Goal: Task Accomplishment & Management: Use online tool/utility

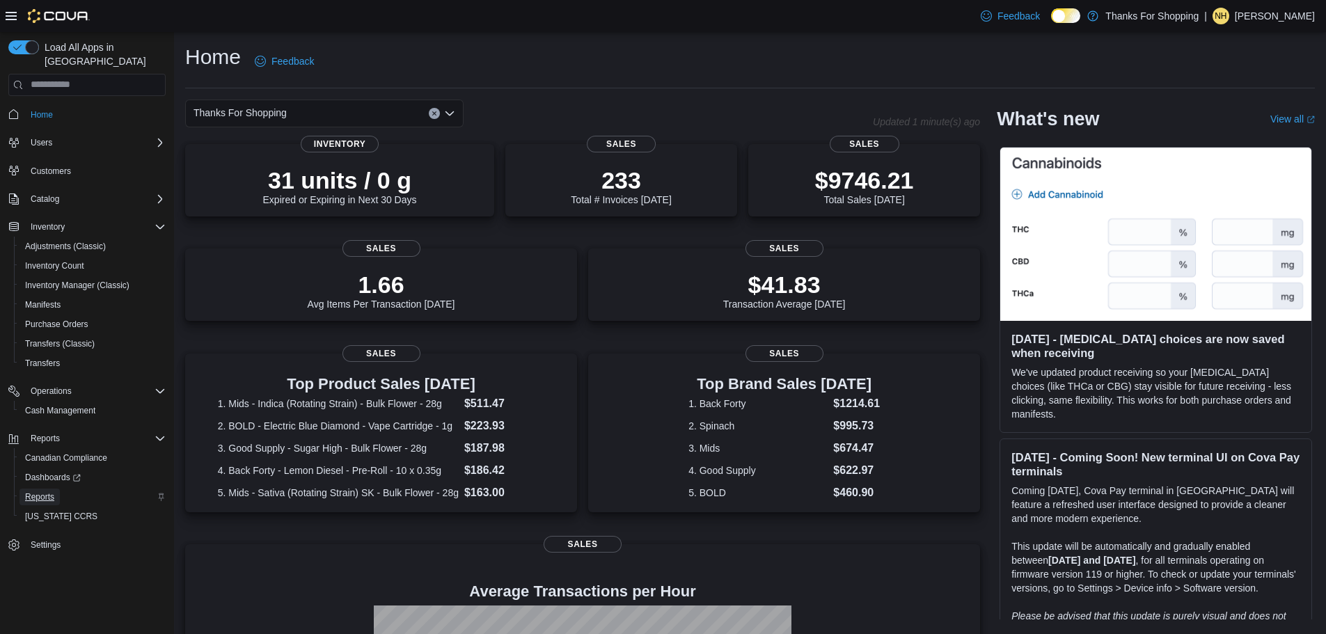
click at [49, 491] on span "Reports" at bounding box center [39, 496] width 29 height 11
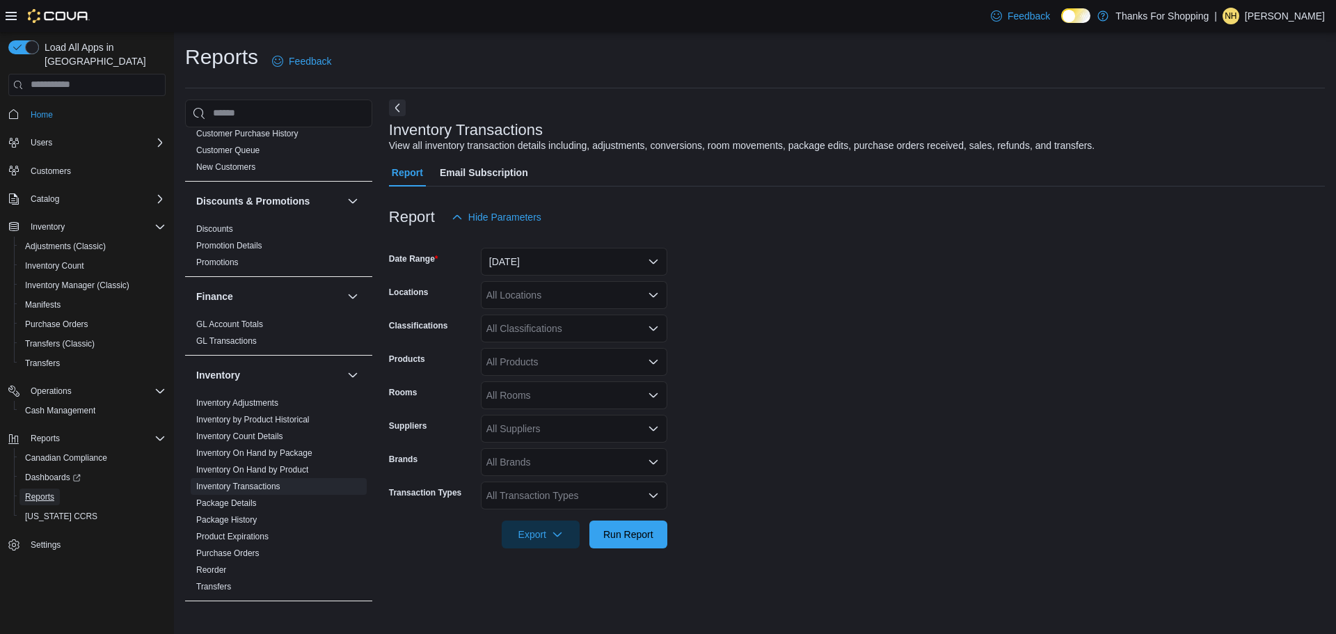
scroll to position [171, 0]
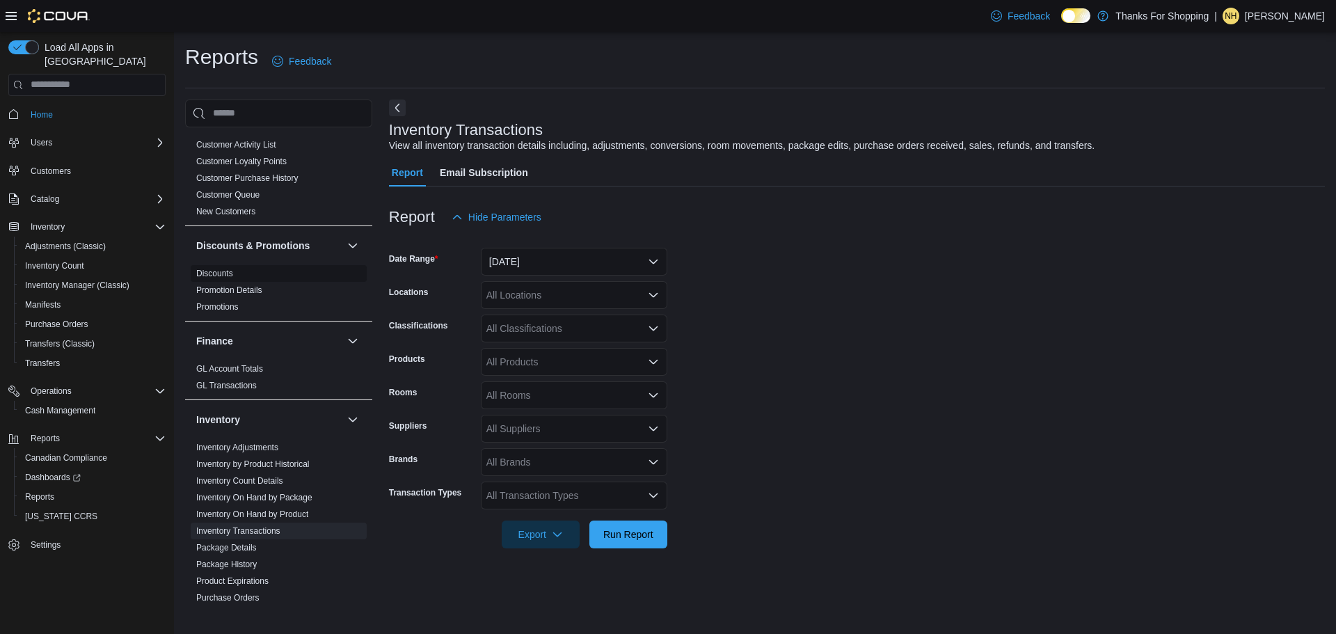
click at [226, 276] on link "Discounts" at bounding box center [214, 274] width 37 height 10
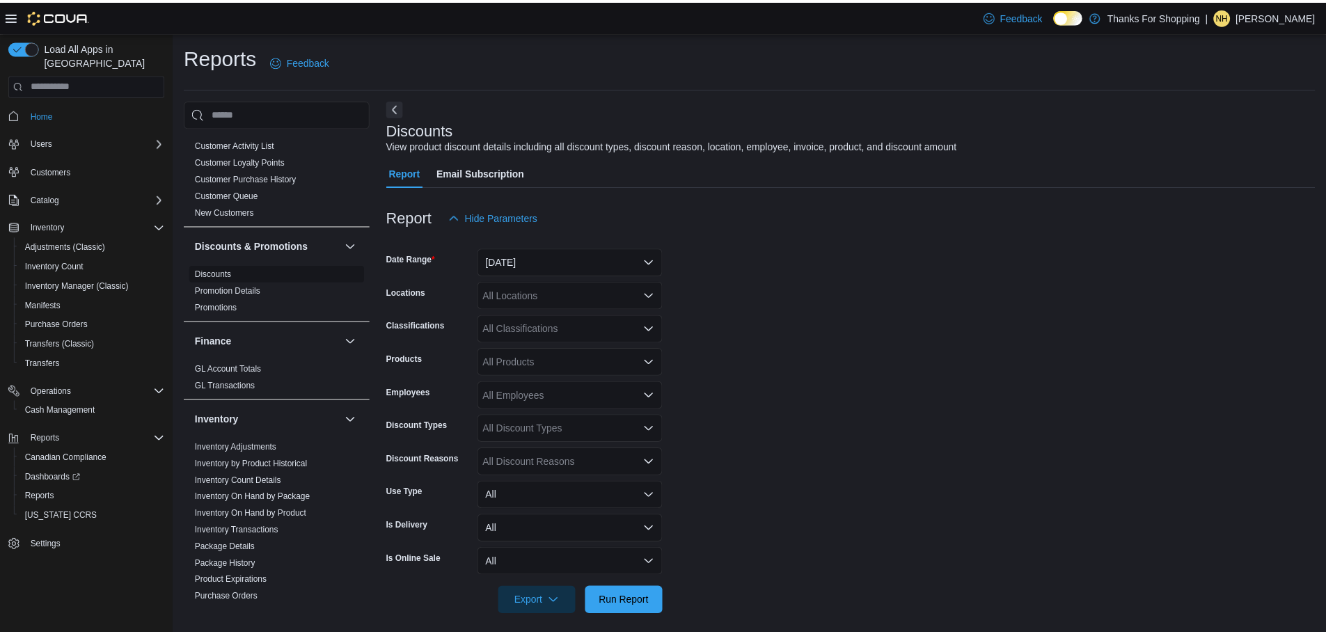
scroll to position [9, 0]
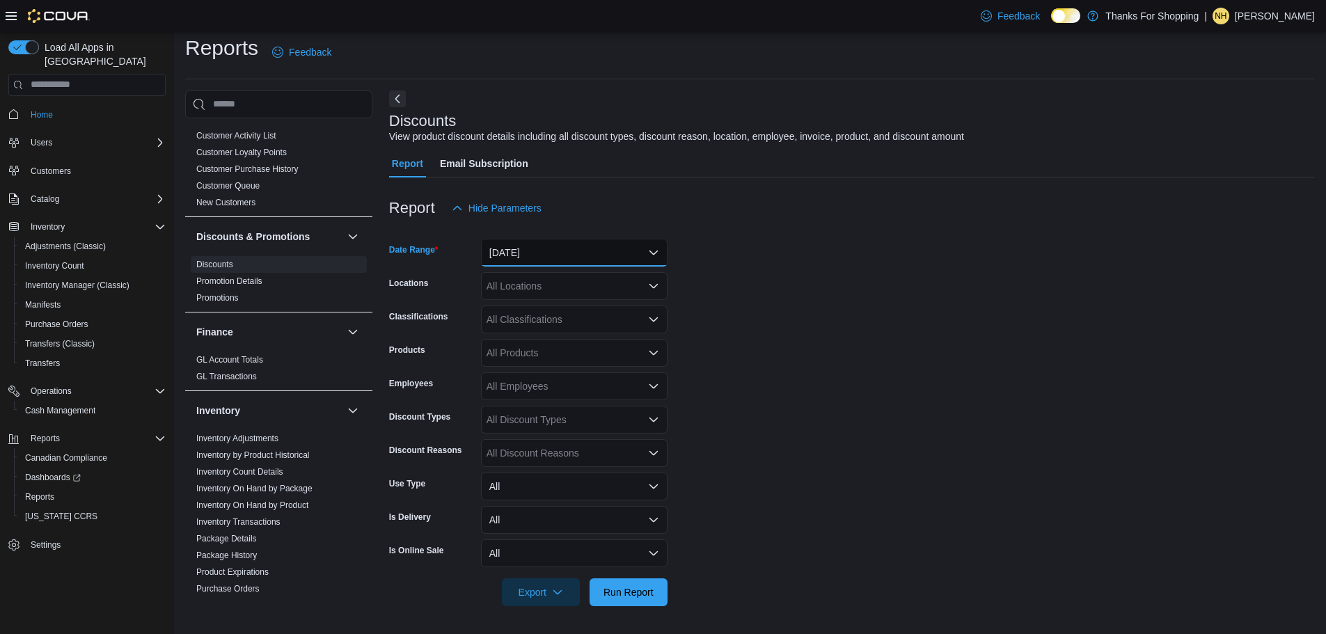
click at [538, 246] on button "Yesterday" at bounding box center [574, 253] width 187 height 28
drag, startPoint x: 1047, startPoint y: 283, endPoint x: 1040, endPoint y: 287, distance: 8.7
click at [1045, 285] on form "Date Range Yesterday Locations All Locations Classifications All Classification…" at bounding box center [852, 414] width 926 height 384
click at [588, 251] on button "Yesterday" at bounding box center [574, 253] width 187 height 28
click at [823, 264] on form "Date Range Yesterday Locations All Locations Classifications All Classification…" at bounding box center [852, 414] width 926 height 384
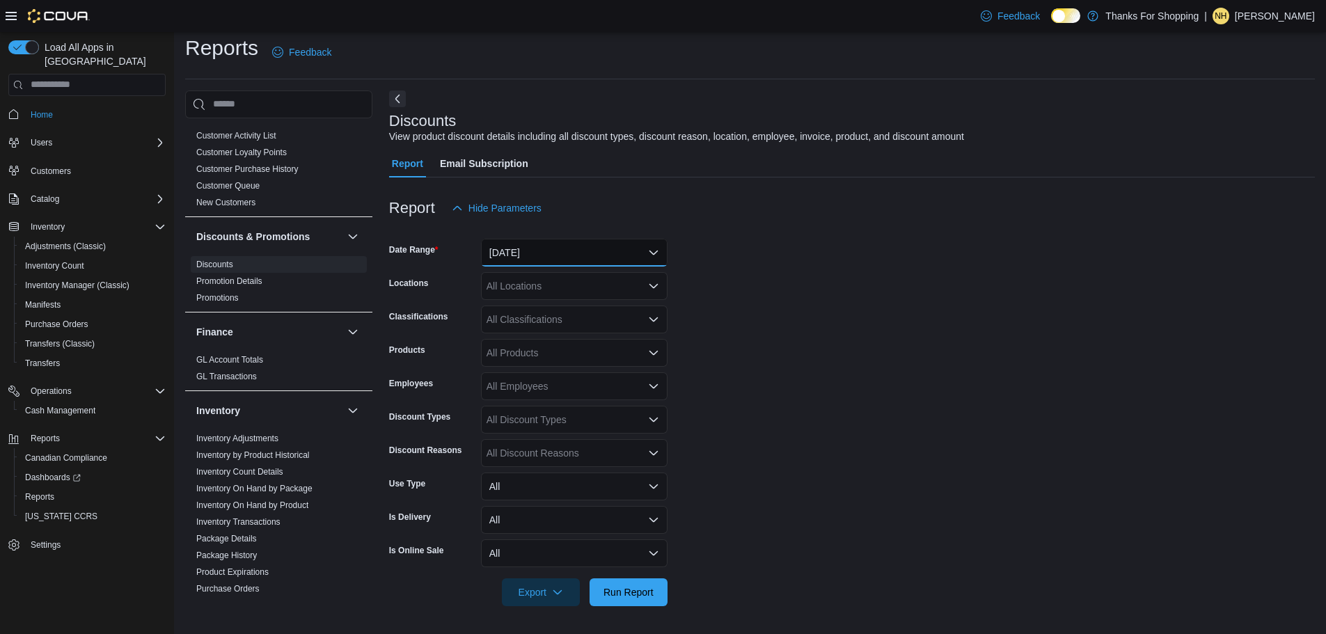
click at [585, 254] on button "Yesterday" at bounding box center [574, 253] width 187 height 28
drag, startPoint x: 757, startPoint y: 251, endPoint x: 707, endPoint y: 263, distance: 51.5
click at [759, 251] on form "Date Range Yesterday Locations All Locations Classifications All Classification…" at bounding box center [852, 414] width 926 height 384
click at [594, 282] on div "All Locations" at bounding box center [574, 286] width 187 height 28
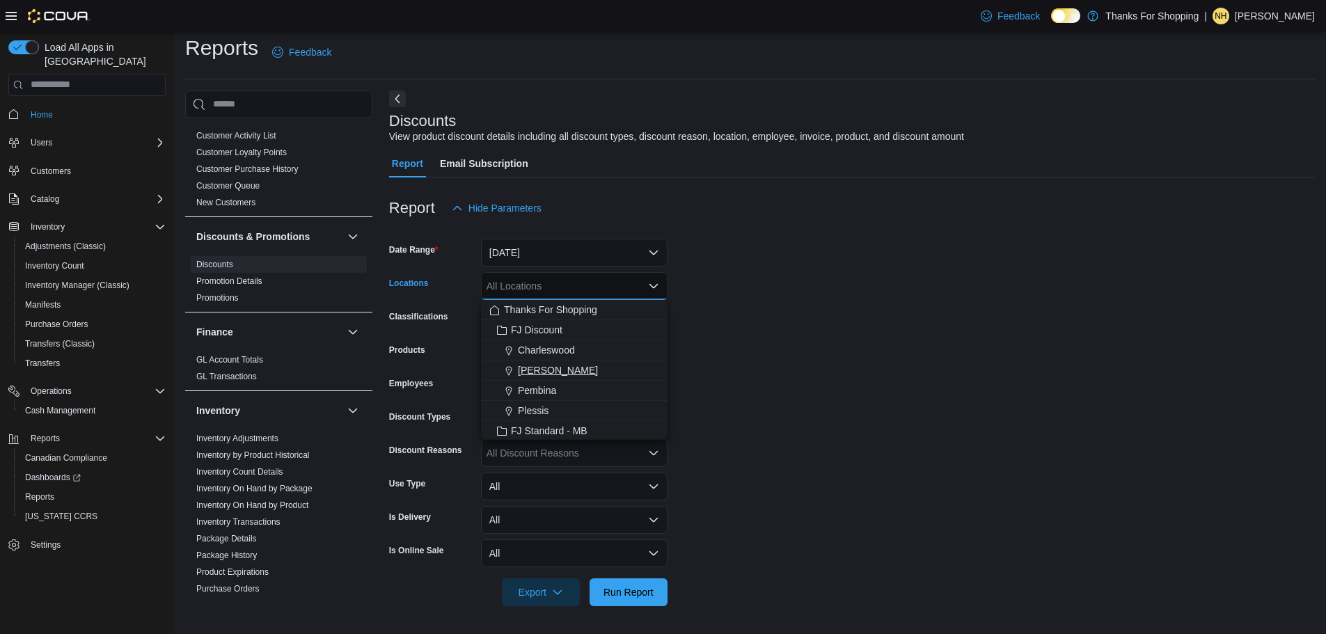
click at [564, 370] on span "Henderson" at bounding box center [558, 370] width 80 height 14
click at [862, 347] on form "Date Range Yesterday Locations Henderson Combo box. Selected. Henderson. Press …" at bounding box center [852, 414] width 926 height 384
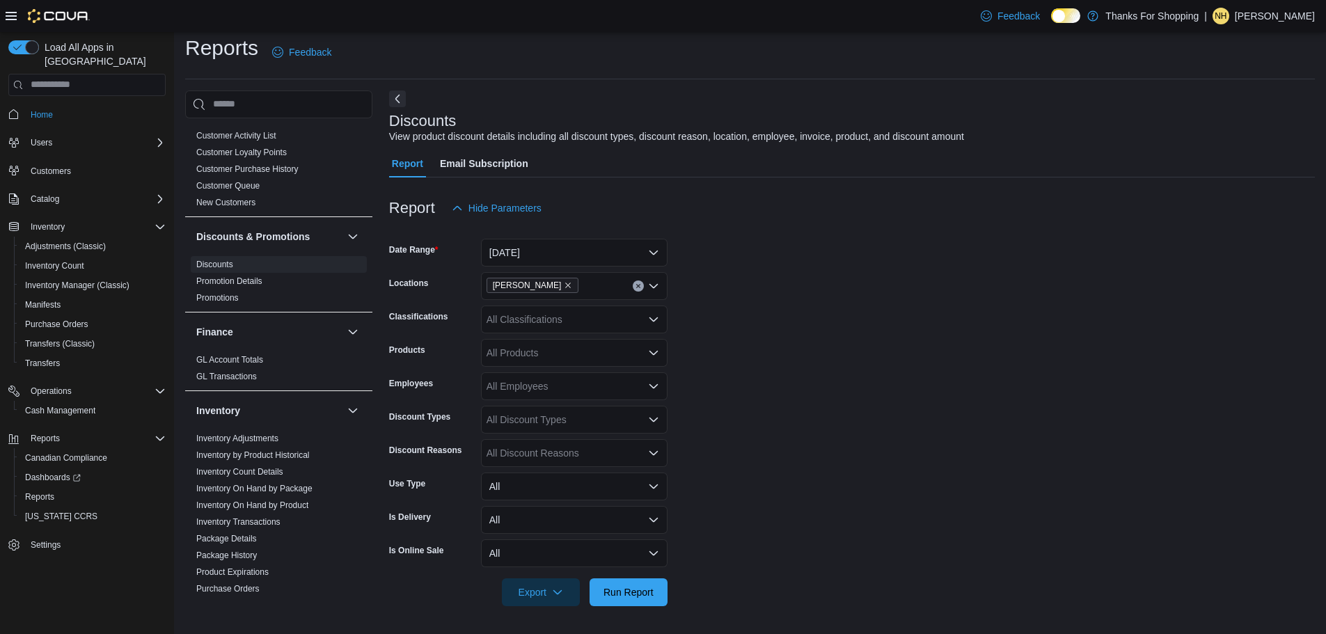
drag, startPoint x: 703, startPoint y: 500, endPoint x: 619, endPoint y: 358, distance: 164.7
click at [703, 501] on form "Date Range Yesterday Locations Henderson Classifications All Classifications Pr…" at bounding box center [852, 414] width 926 height 384
click at [550, 246] on button "Yesterday" at bounding box center [574, 253] width 187 height 28
click at [644, 237] on div at bounding box center [852, 230] width 926 height 17
click at [578, 246] on button "Yesterday" at bounding box center [574, 253] width 187 height 28
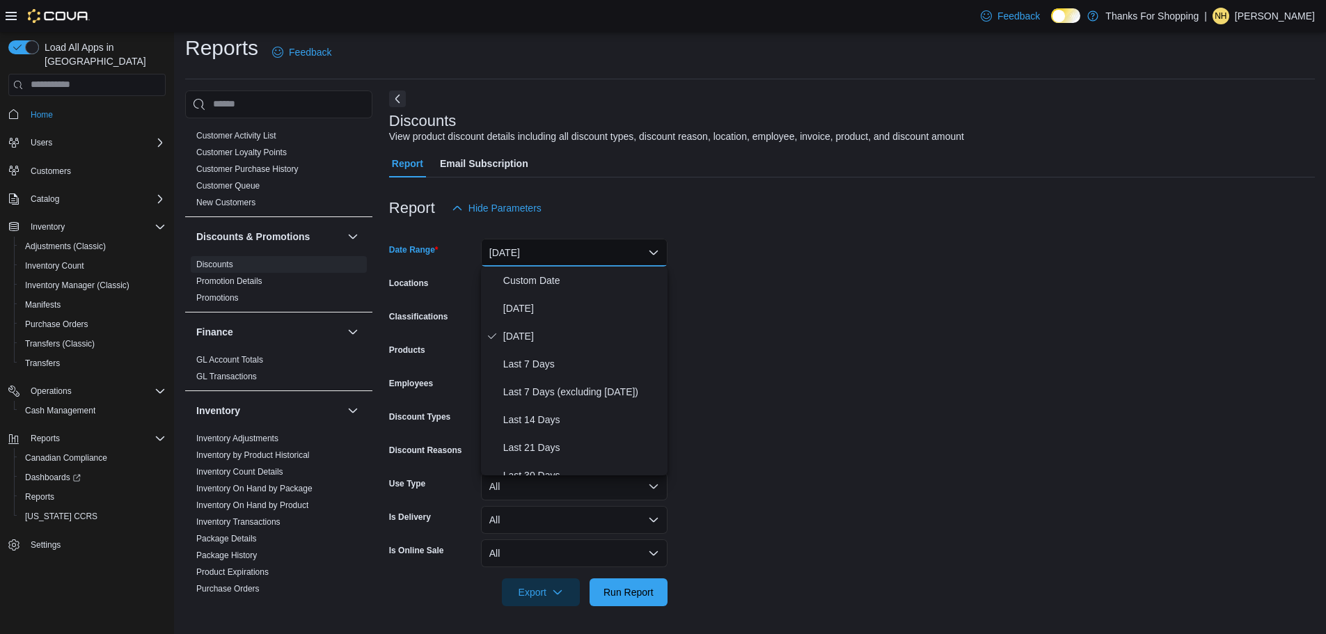
click at [563, 195] on div "Report Hide Parameters" at bounding box center [852, 208] width 926 height 28
click at [548, 249] on button "Yesterday" at bounding box center [574, 253] width 187 height 28
click at [543, 288] on span "Custom Date" at bounding box center [582, 280] width 159 height 17
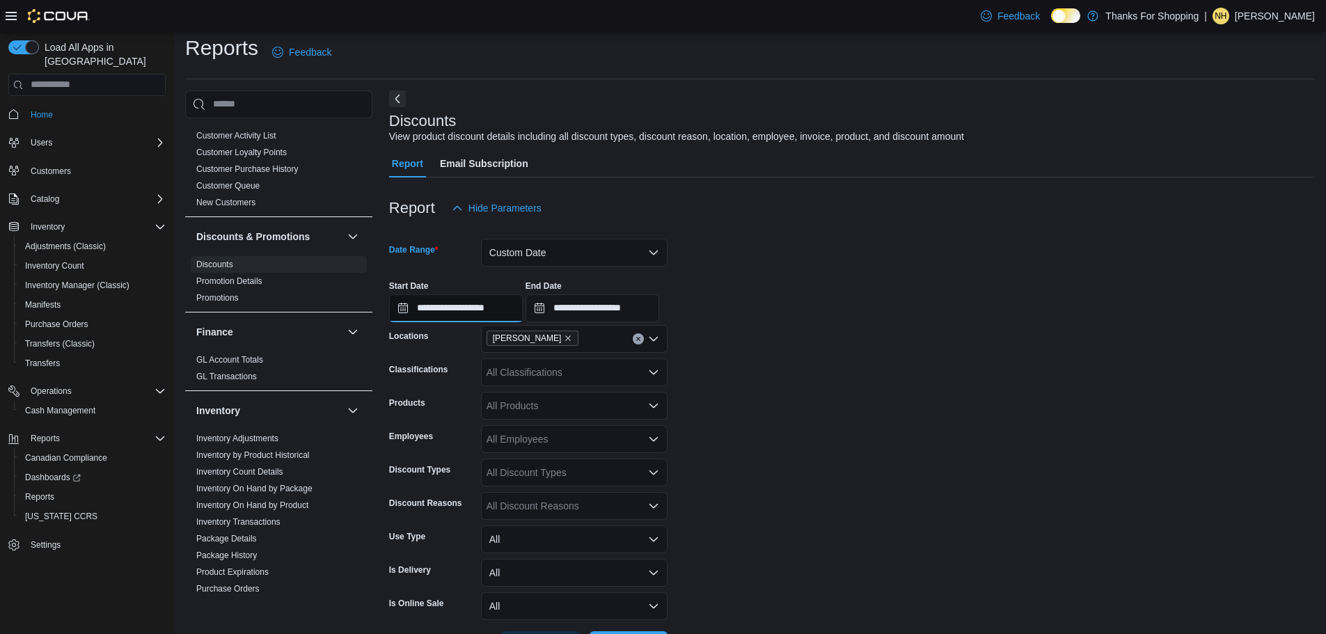
click at [509, 314] on input "**********" at bounding box center [456, 308] width 134 height 28
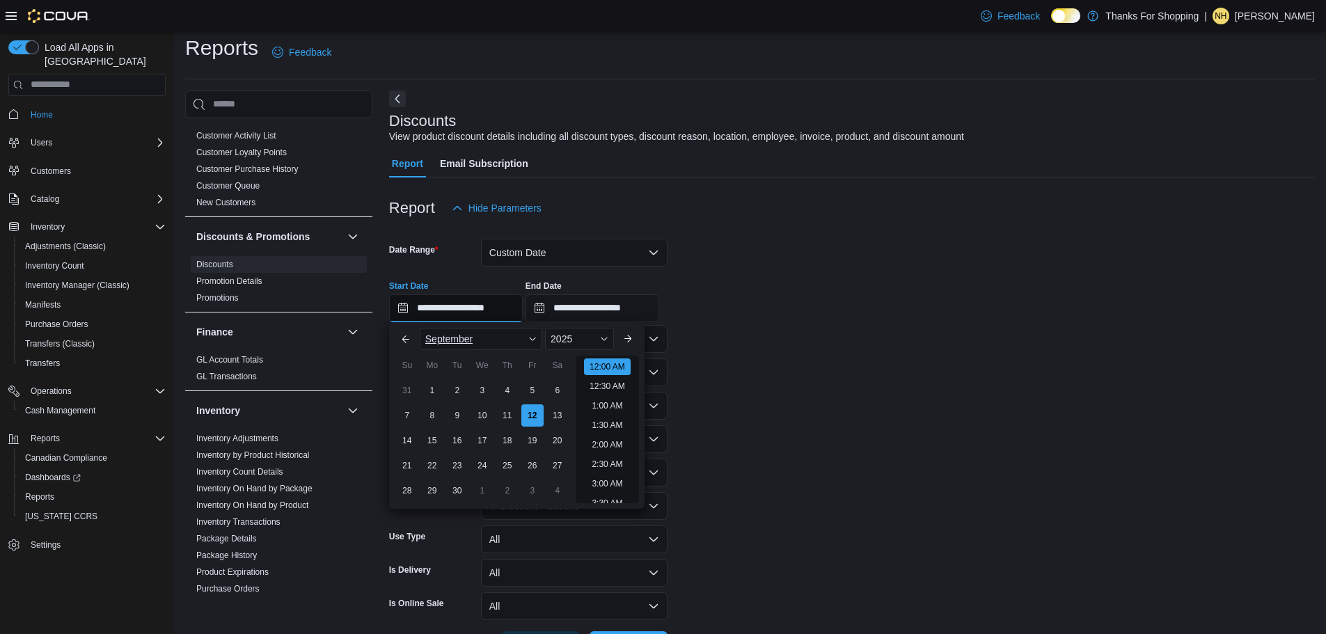
scroll to position [43, 0]
click at [528, 388] on div "5" at bounding box center [532, 390] width 24 height 24
type input "**********"
click at [715, 307] on div "**********" at bounding box center [852, 295] width 926 height 53
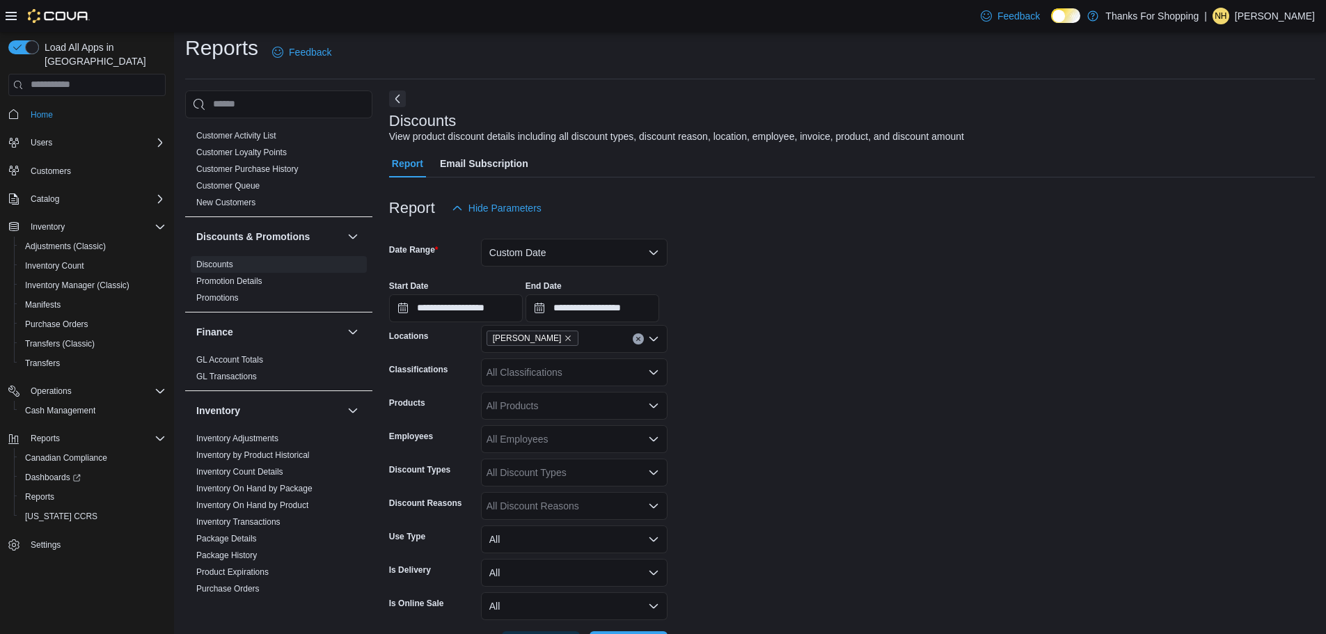
click at [548, 372] on div "All Classifications" at bounding box center [574, 372] width 187 height 28
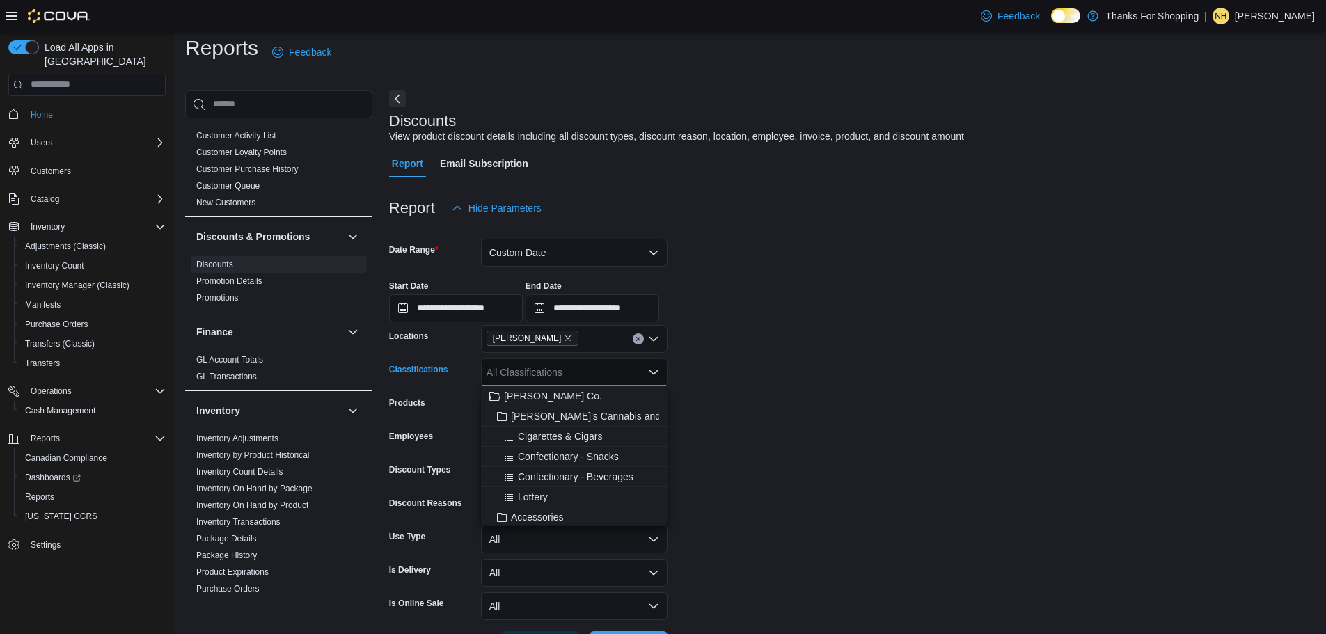
click at [693, 342] on form "**********" at bounding box center [852, 440] width 926 height 437
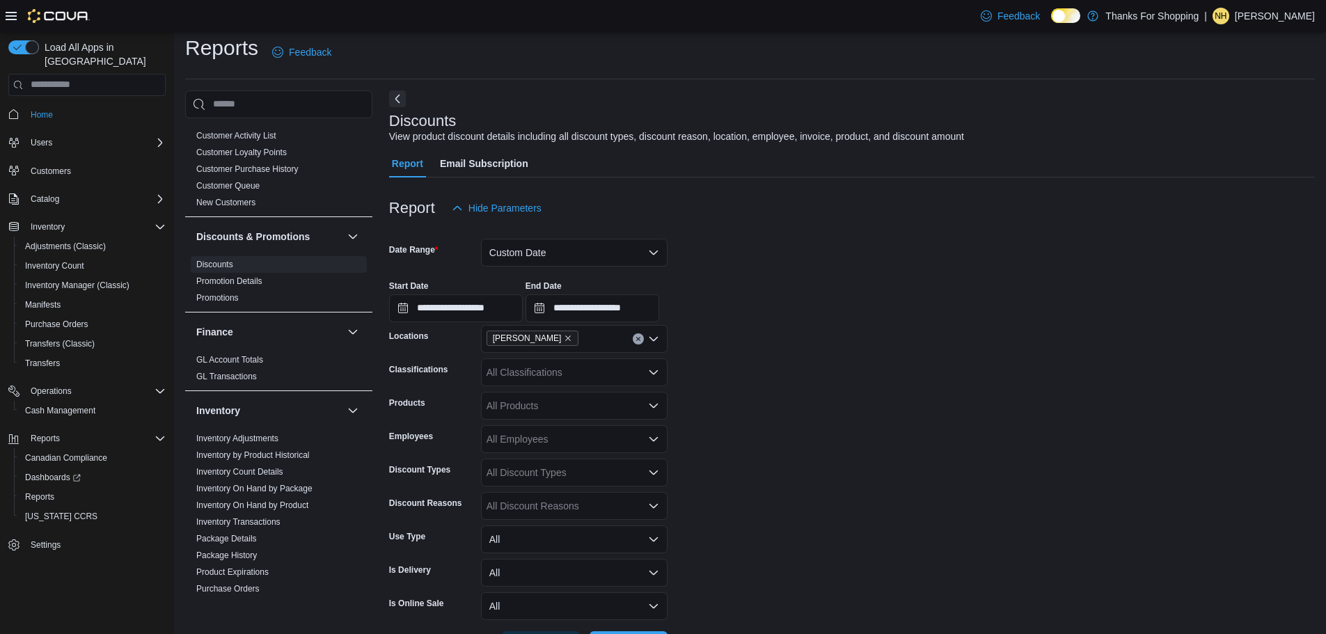
scroll to position [62, 0]
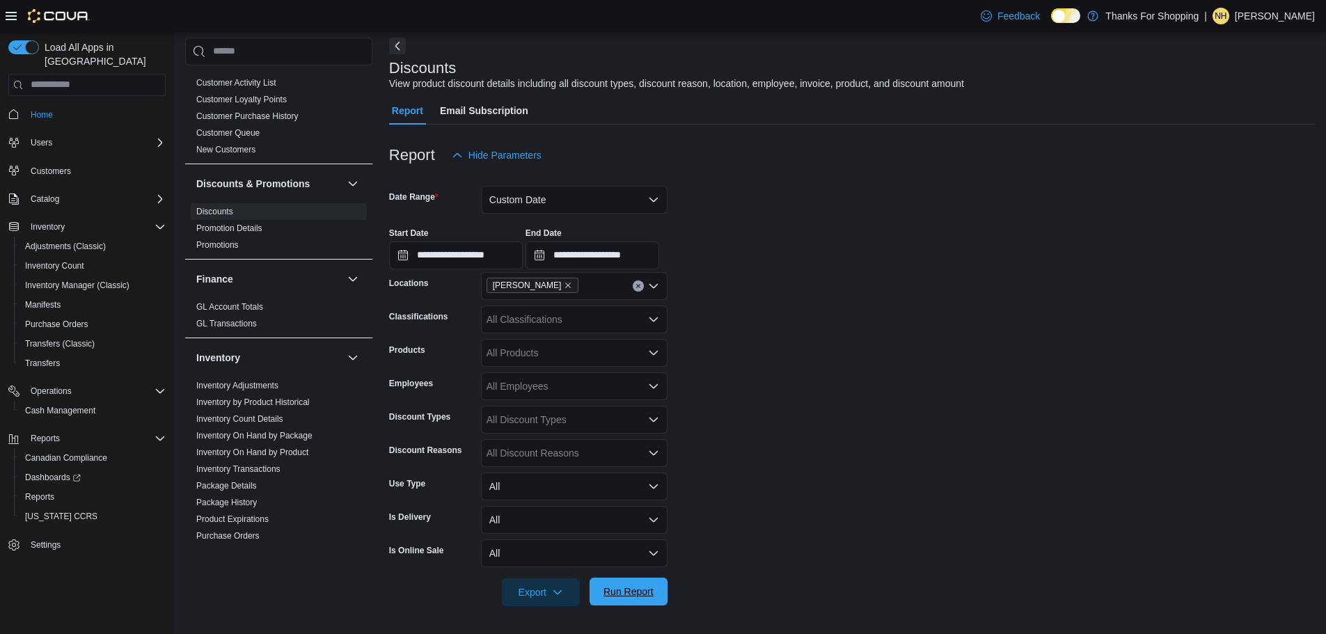
click at [635, 578] on span "Run Report" at bounding box center [628, 592] width 61 height 28
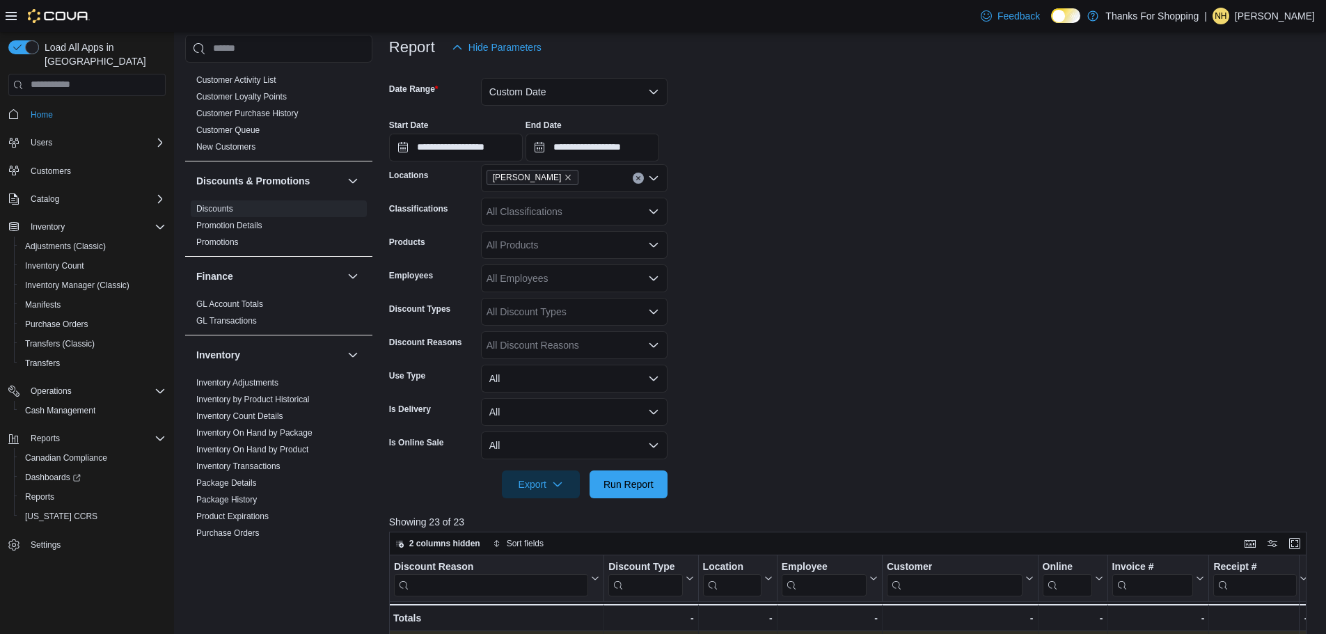
scroll to position [340, 0]
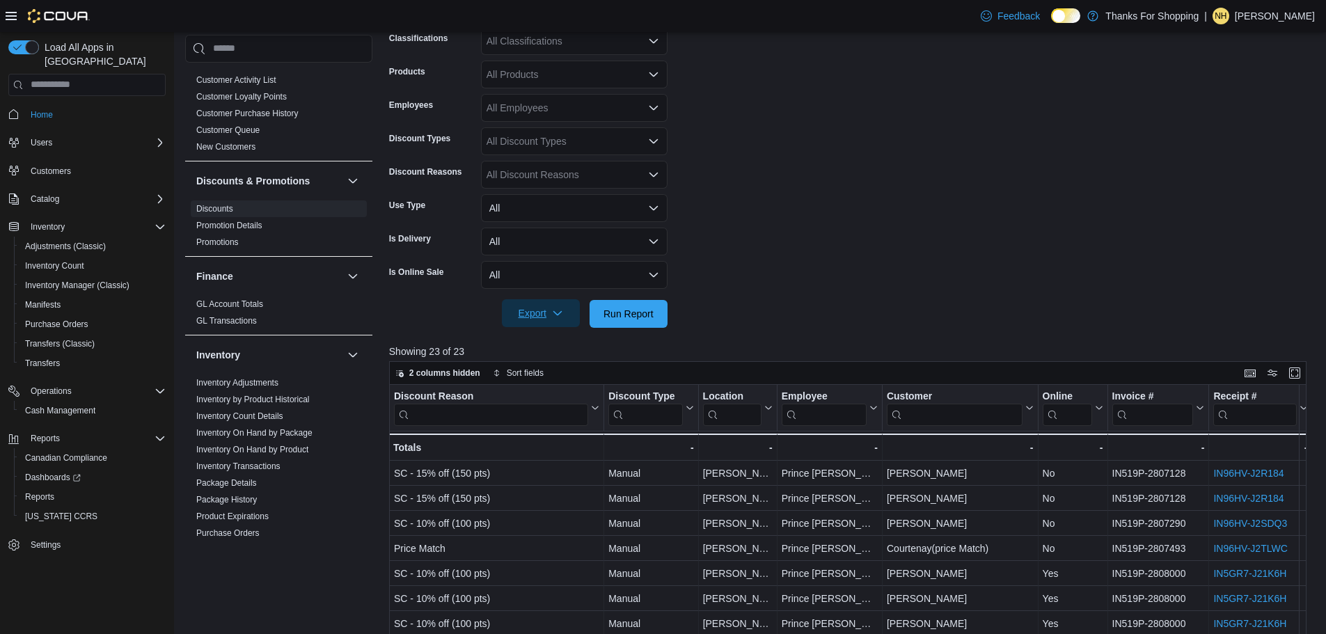
click at [551, 312] on span "Export" at bounding box center [540, 313] width 61 height 28
click at [535, 336] on span "Export to Excel" at bounding box center [543, 341] width 63 height 11
